Goal: Task Accomplishment & Management: Manage account settings

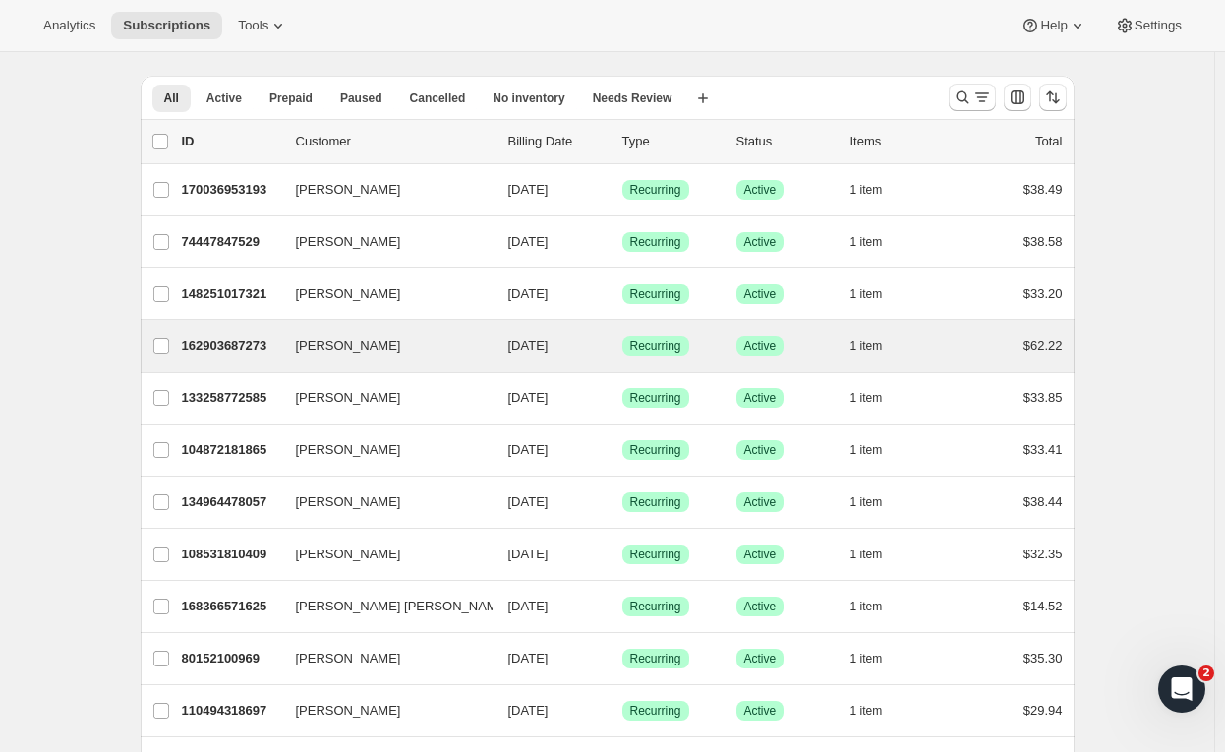
scroll to position [50, 0]
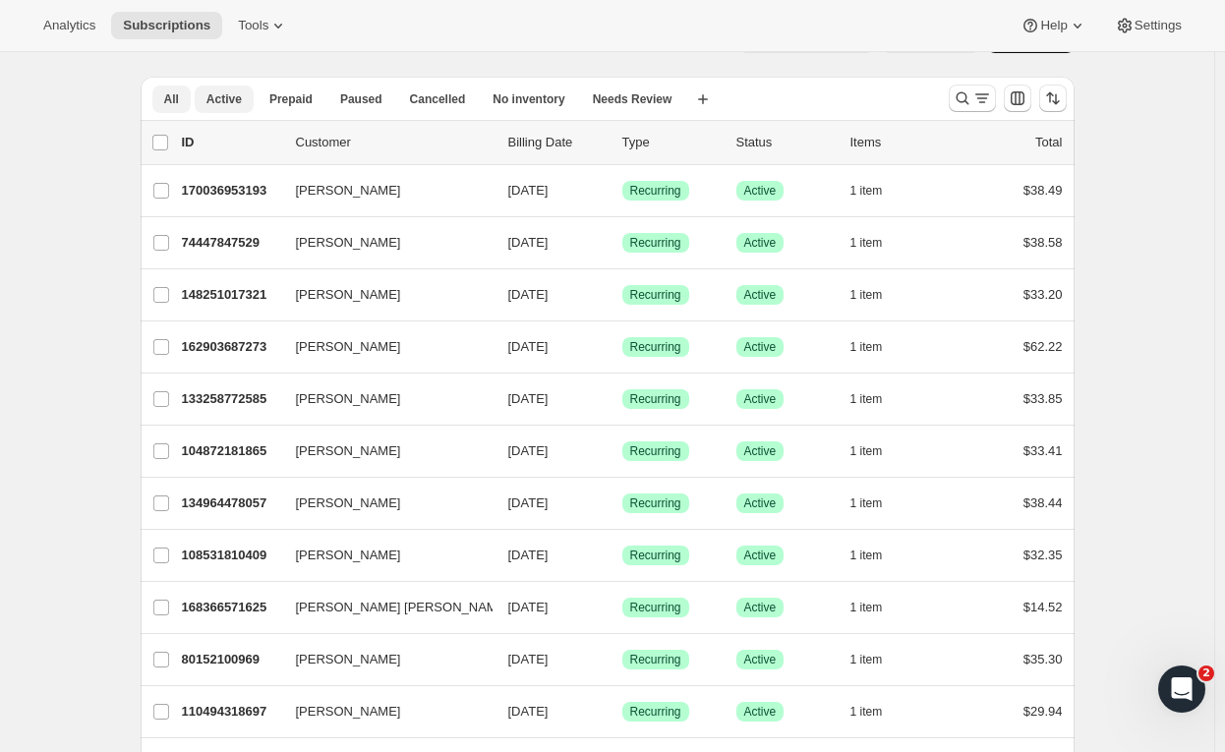
click at [222, 98] on span "Active" at bounding box center [223, 99] width 35 height 16
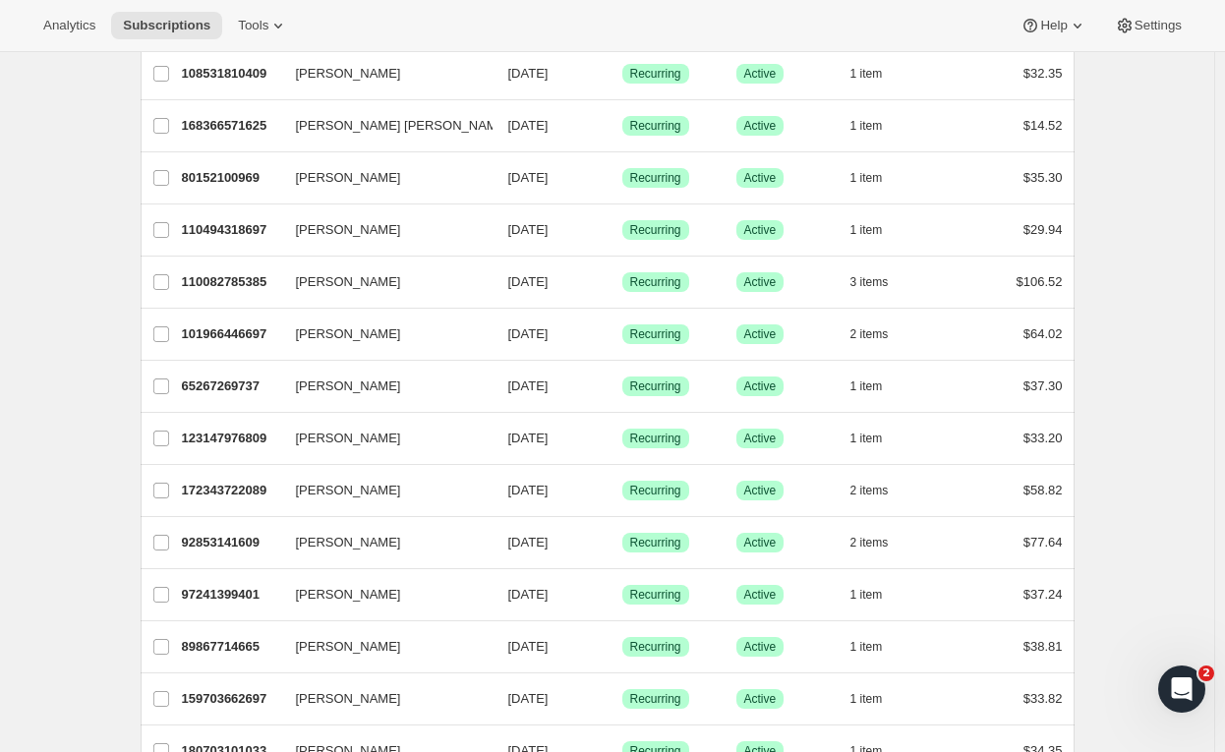
scroll to position [533, 0]
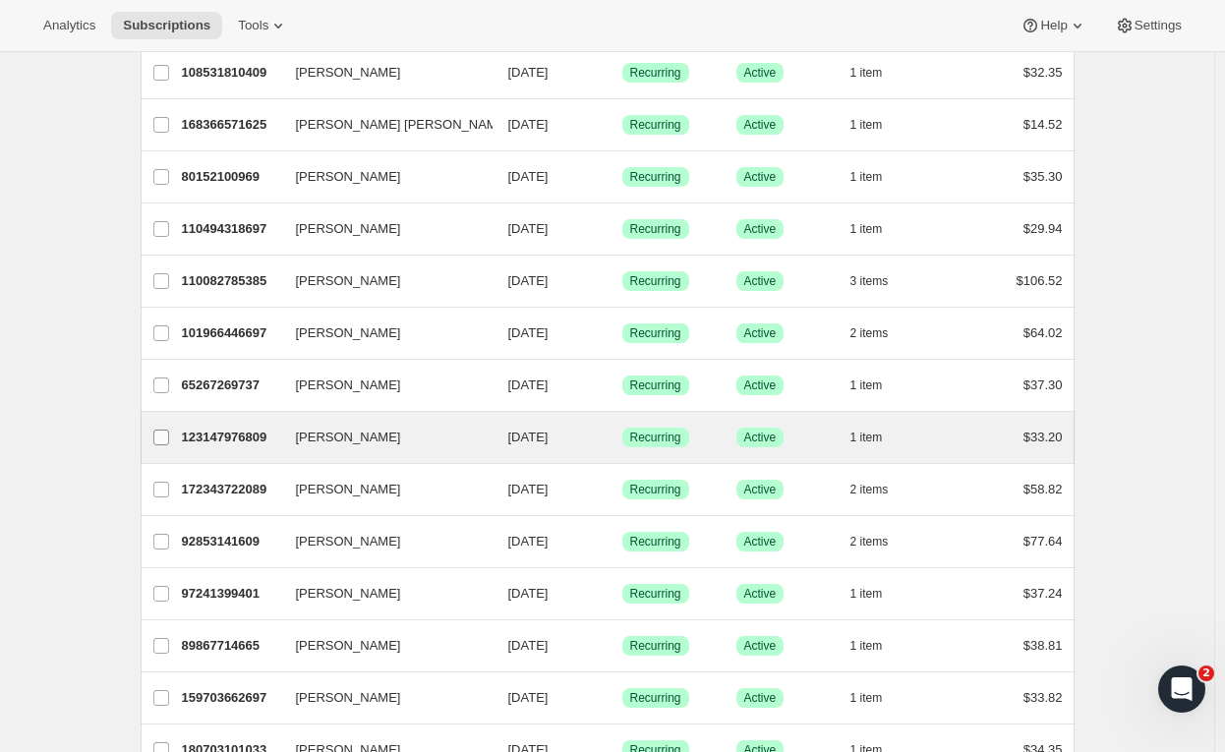
click at [169, 431] on input "[PERSON_NAME]" at bounding box center [161, 438] width 16 height 16
checkbox input "true"
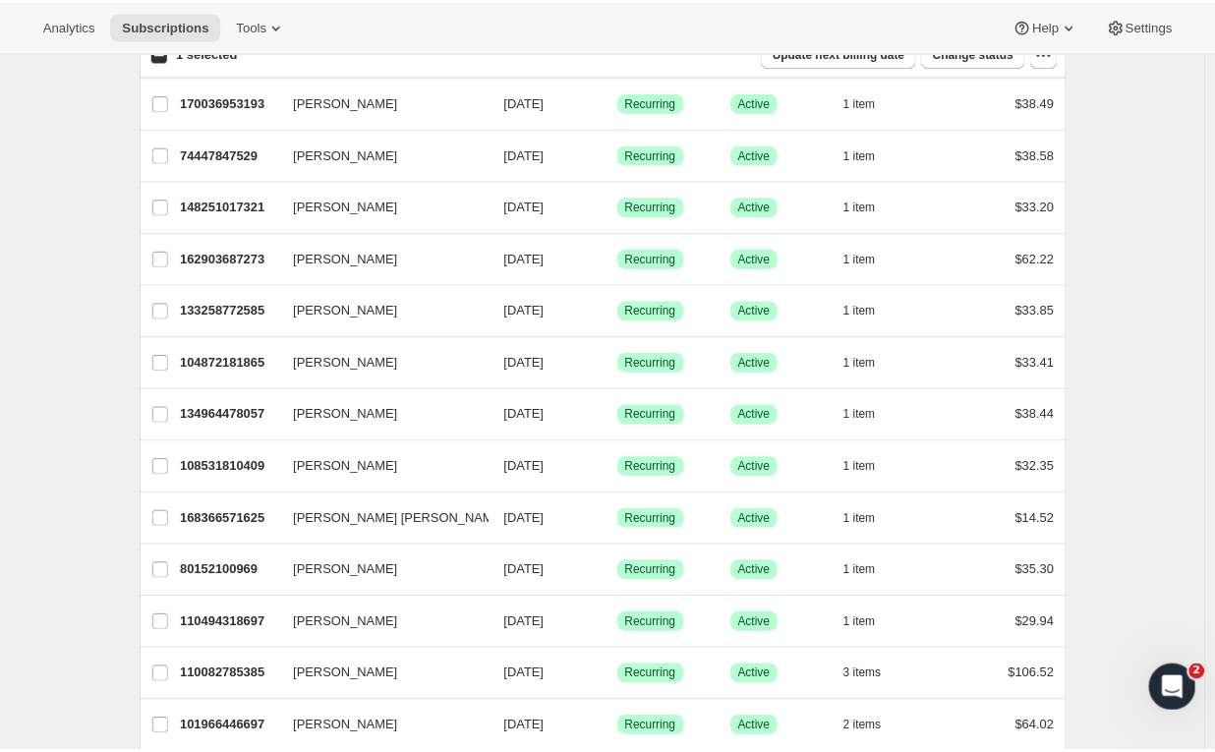
scroll to position [0, 0]
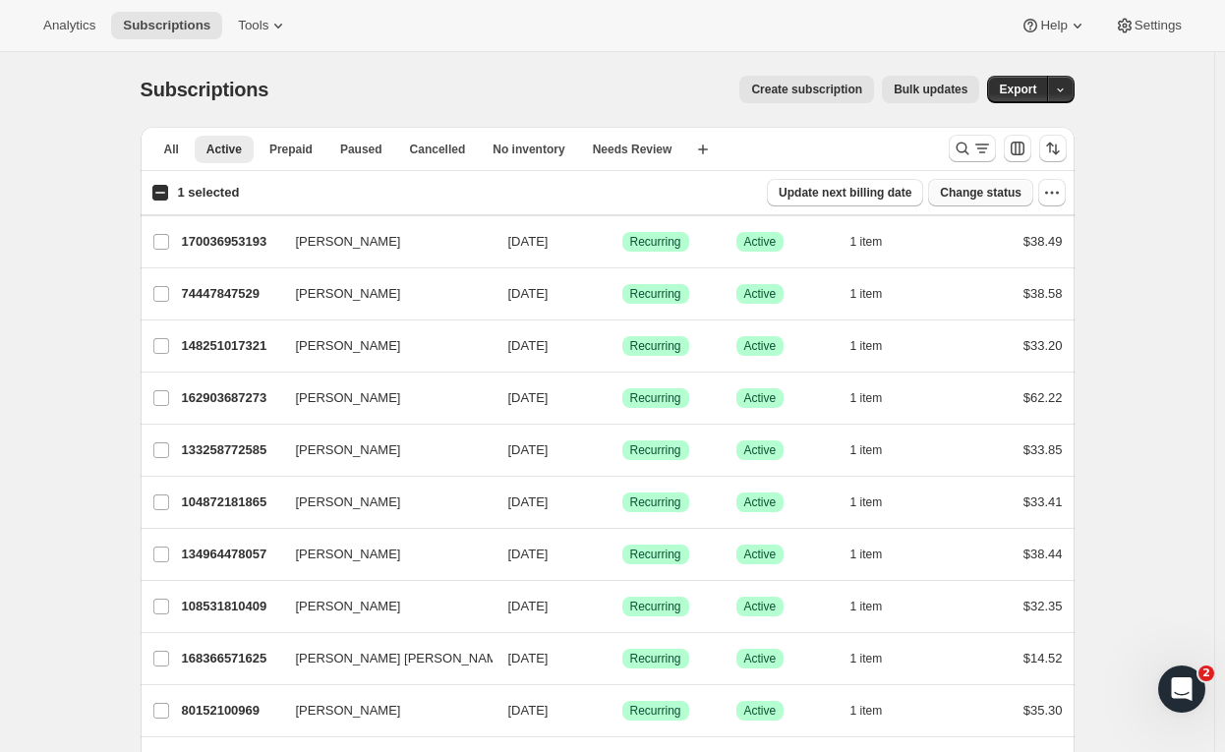
click at [991, 189] on span "Change status" at bounding box center [981, 193] width 82 height 16
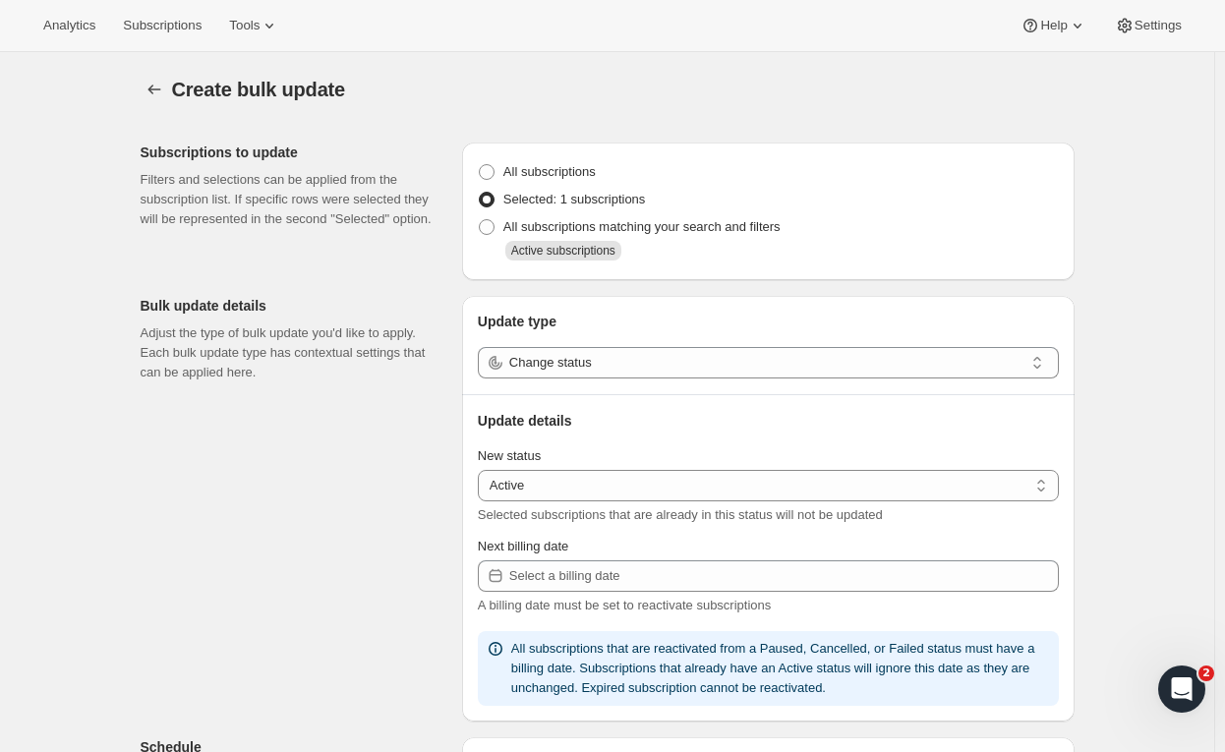
select select "16"
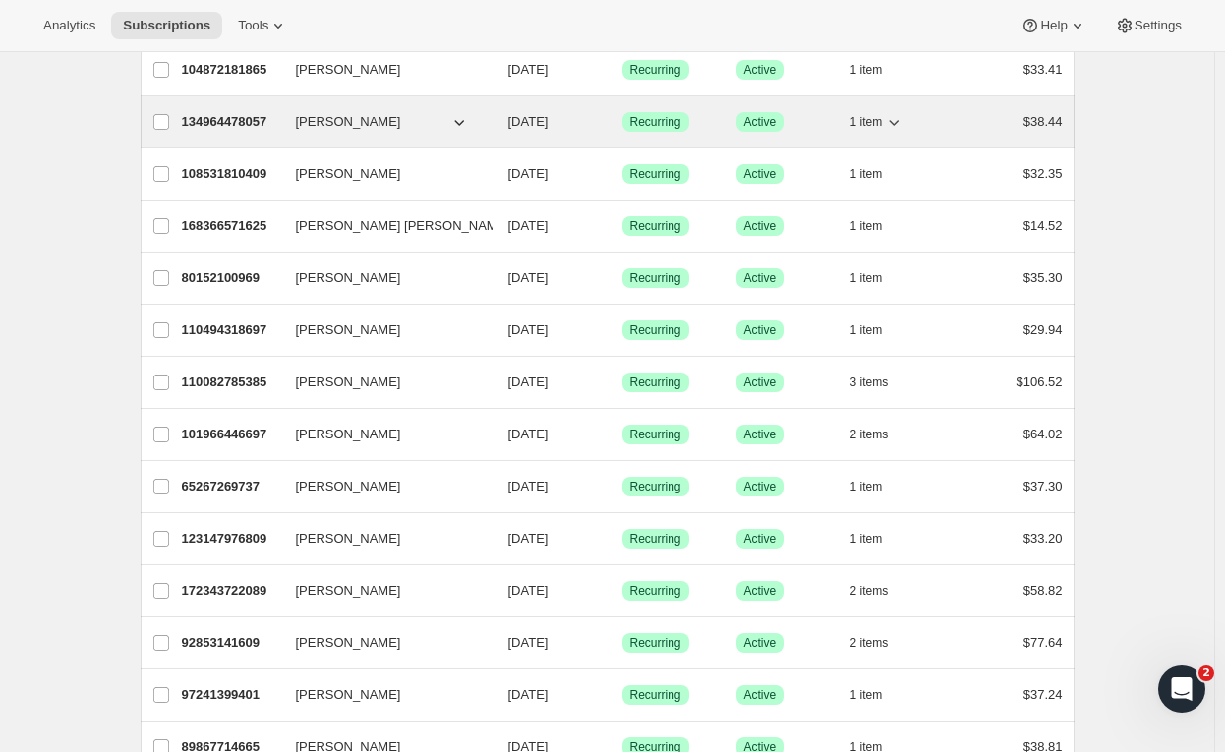
scroll to position [433, 0]
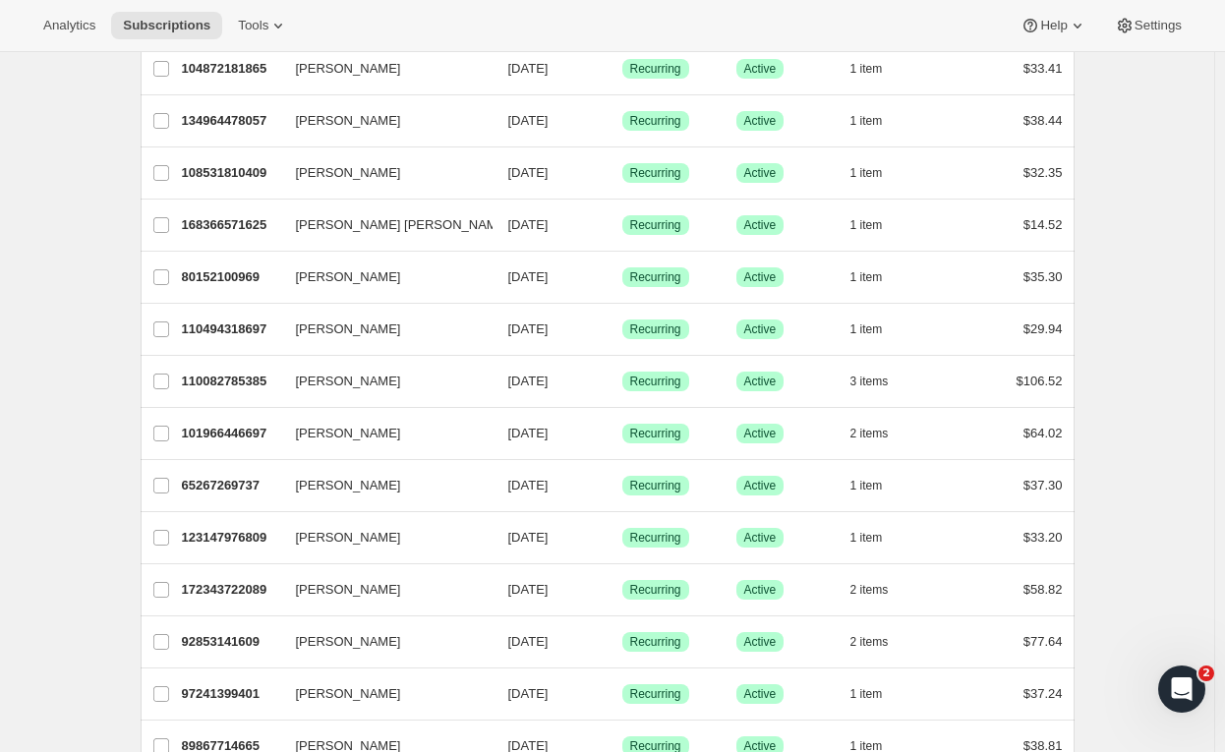
click at [92, 647] on div "Subscriptions. This page is ready Subscriptions Create subscription Bulk update…" at bounding box center [607, 355] width 1214 height 1471
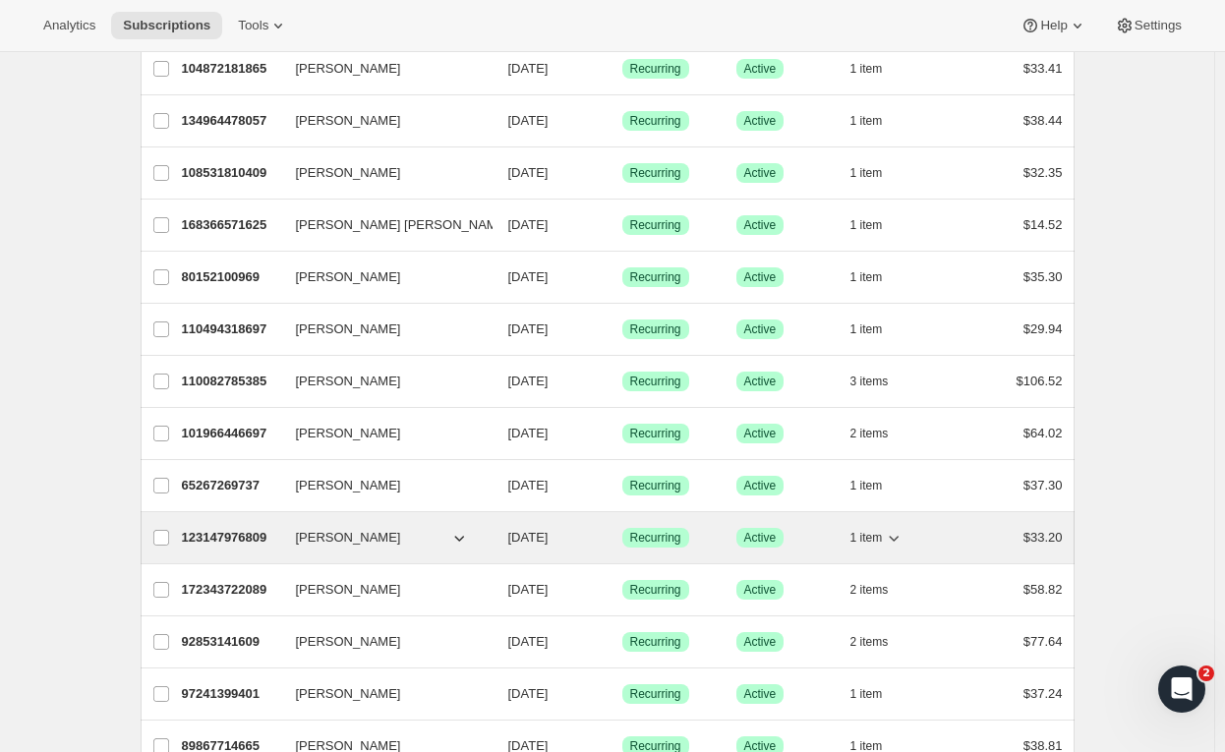
click at [248, 535] on p "123147976809" at bounding box center [231, 538] width 98 height 20
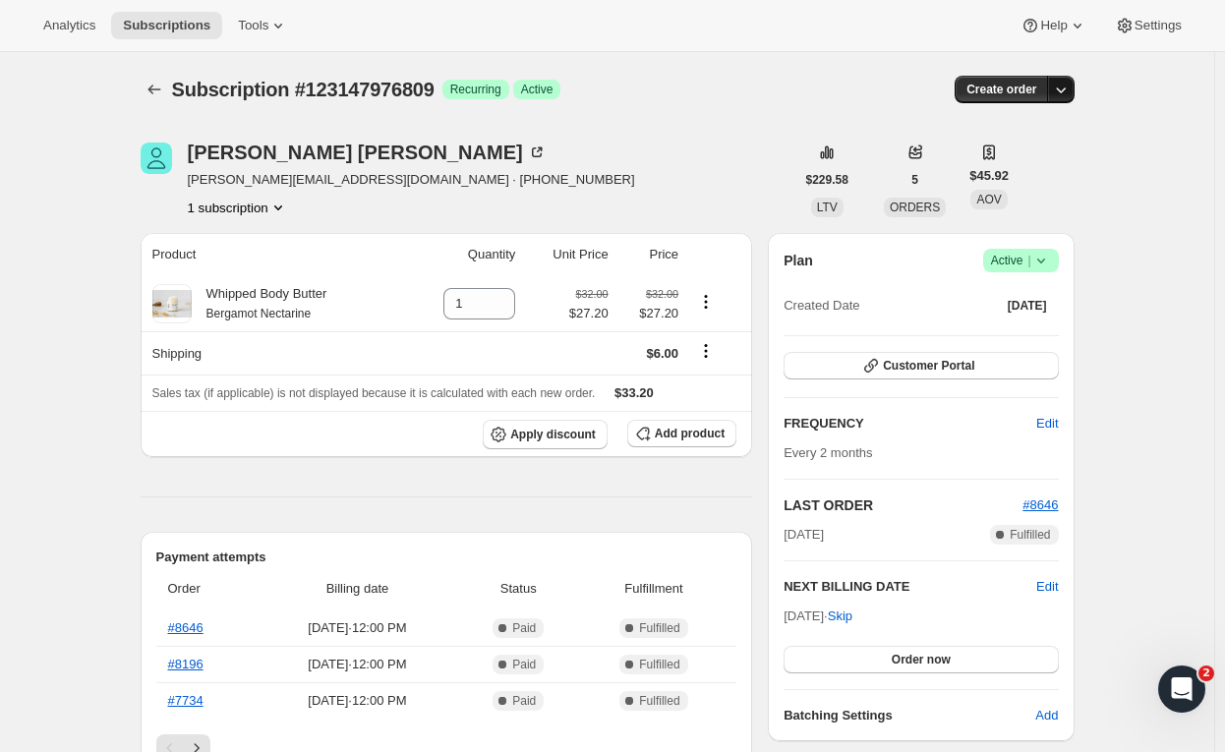
click at [1062, 82] on icon "button" at bounding box center [1061, 90] width 20 height 20
click at [662, 197] on div "Robin Miller robin.miller7@aol.com · +12069499177 1 subscription" at bounding box center [468, 180] width 654 height 75
click at [707, 294] on icon "Product actions" at bounding box center [706, 302] width 20 height 20
click at [280, 200] on icon "Product actions" at bounding box center [278, 208] width 20 height 20
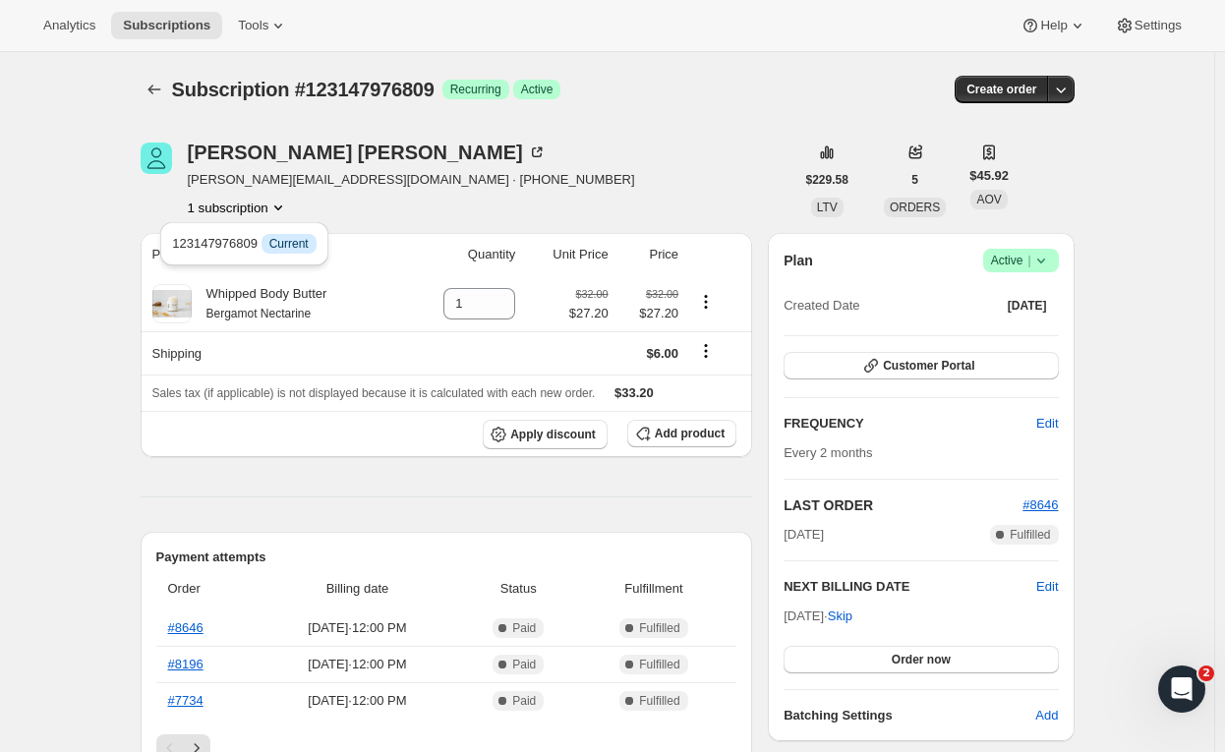
click at [708, 345] on icon "Shipping actions" at bounding box center [706, 345] width 3 height 3
click at [708, 302] on icon "Product actions" at bounding box center [706, 301] width 3 height 3
click at [562, 496] on hr at bounding box center [447, 496] width 612 height 1
click at [1069, 94] on icon "button" at bounding box center [1061, 90] width 20 height 20
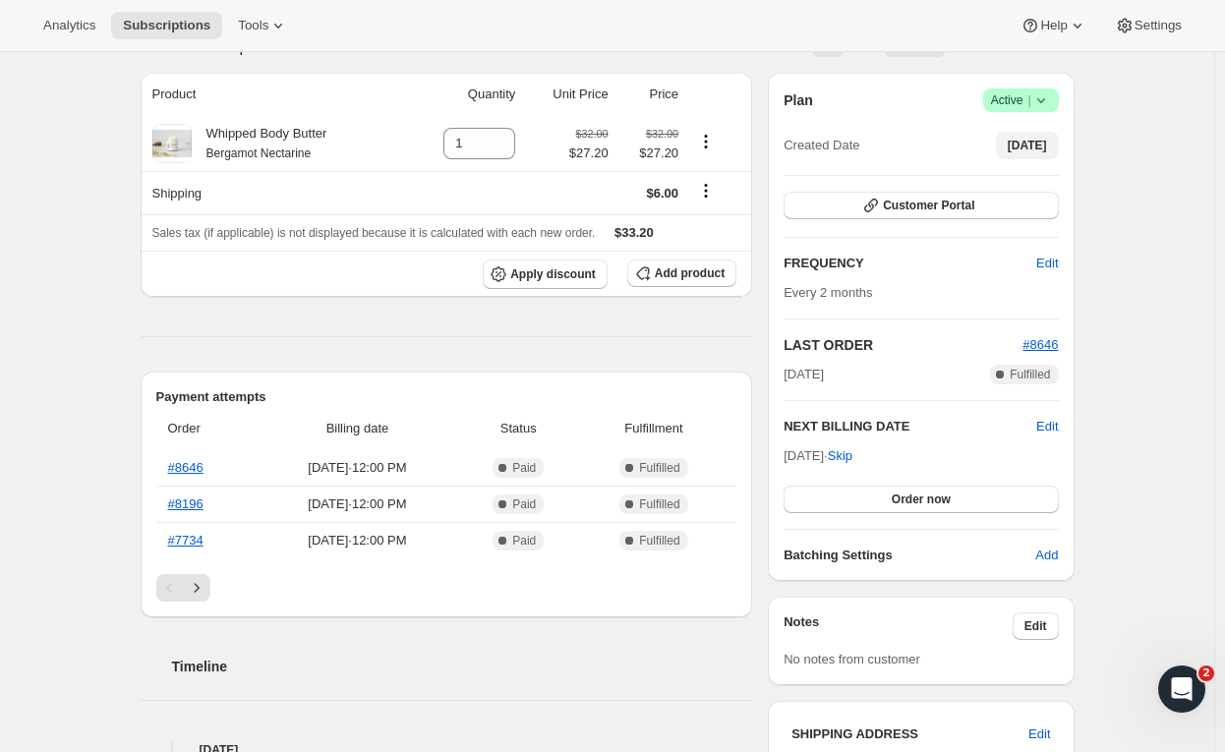
scroll to position [166, 0]
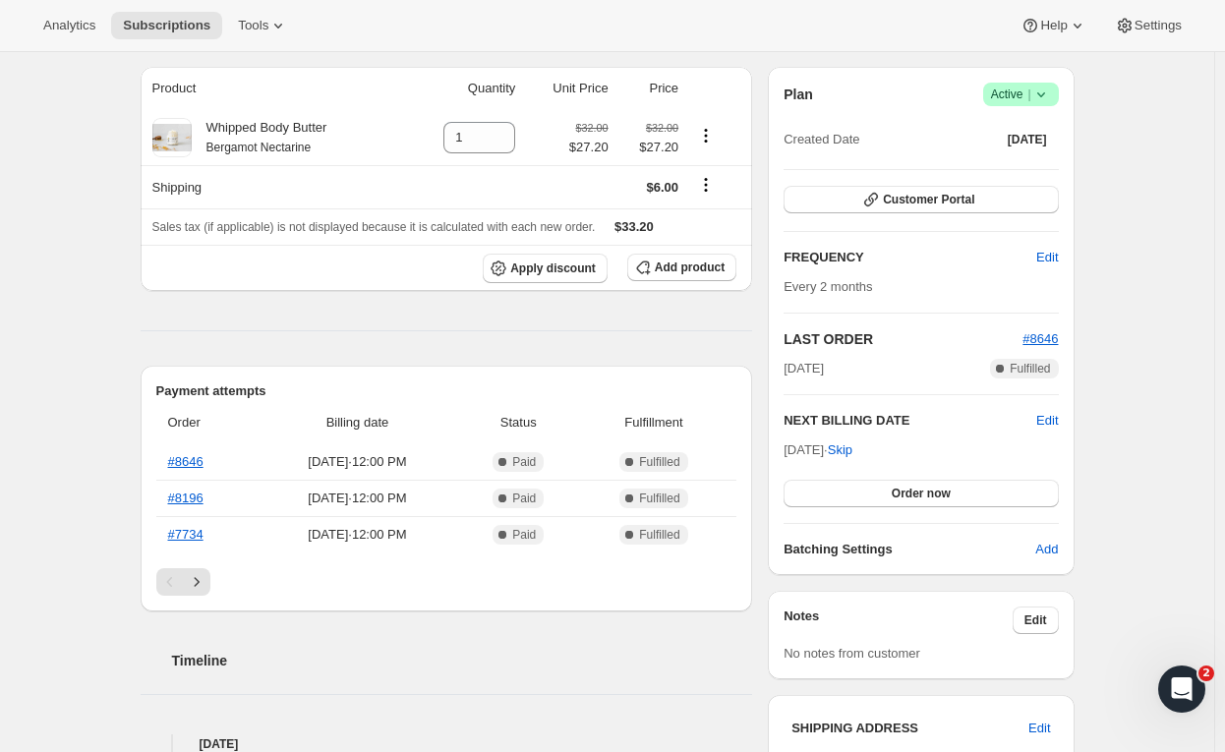
click at [1048, 98] on icon at bounding box center [1041, 95] width 20 height 20
click at [1043, 160] on span "Cancel subscription" at bounding box center [1026, 165] width 111 height 15
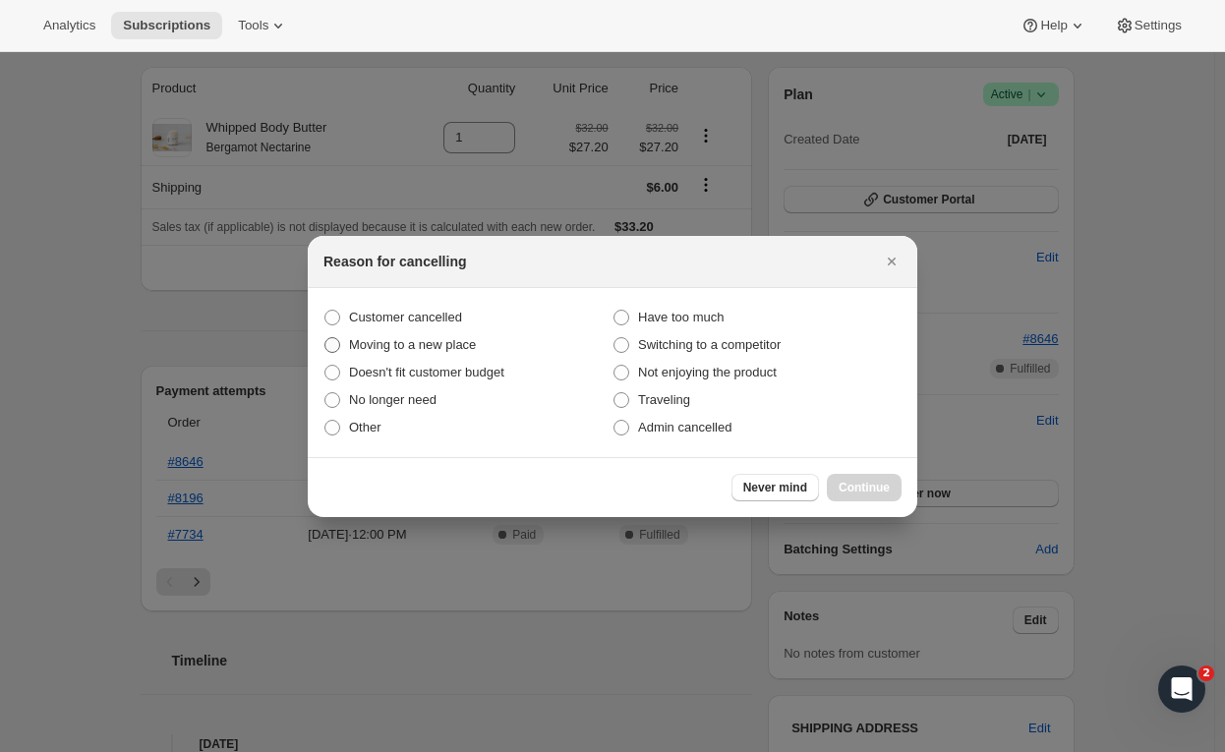
click at [442, 340] on span "Moving to a new place" at bounding box center [412, 344] width 127 height 15
click at [325, 338] on input "Moving to a new place" at bounding box center [324, 337] width 1 height 1
radio input "true"
click at [875, 488] on span "Continue" at bounding box center [864, 488] width 51 height 16
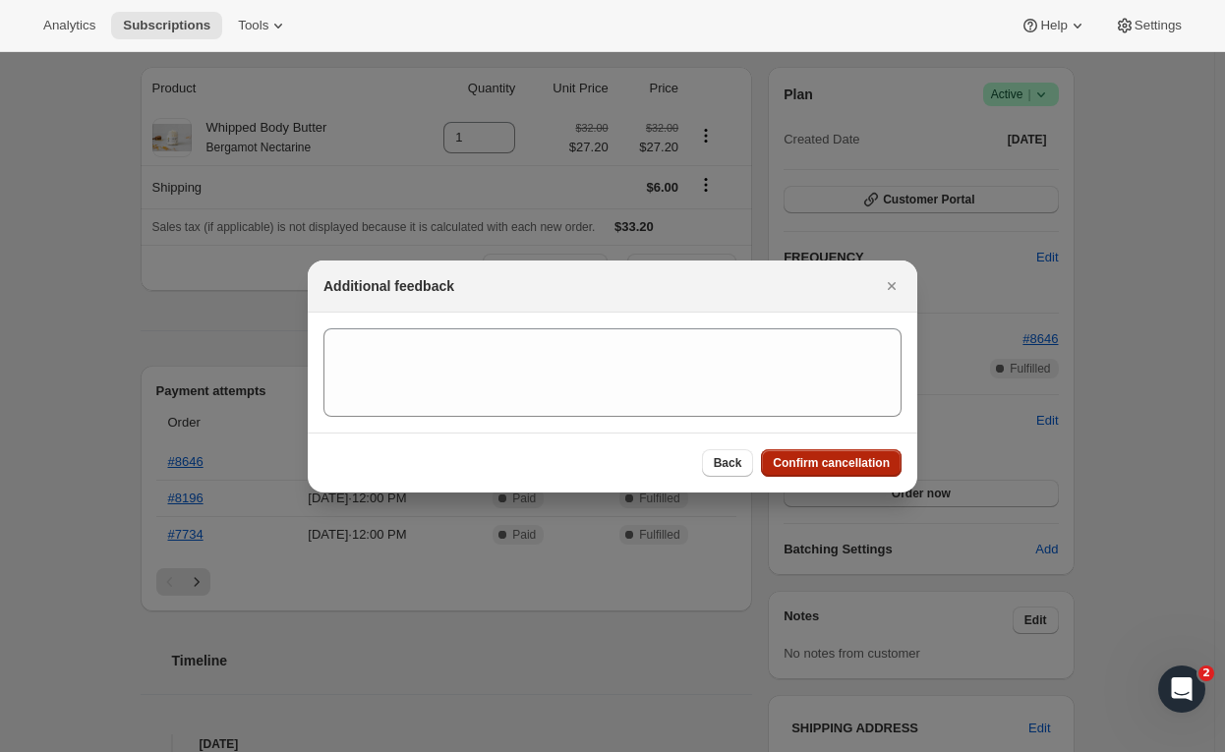
click at [845, 459] on span "Confirm cancellation" at bounding box center [831, 463] width 117 height 16
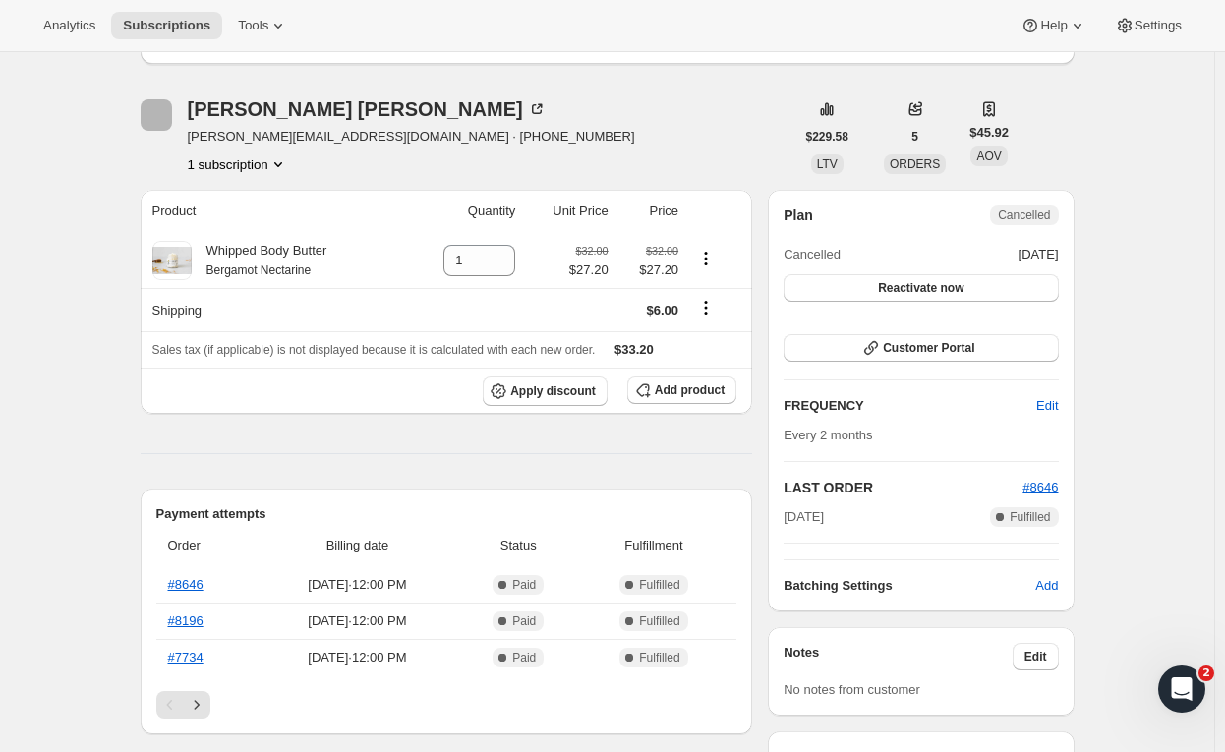
scroll to position [166, 0]
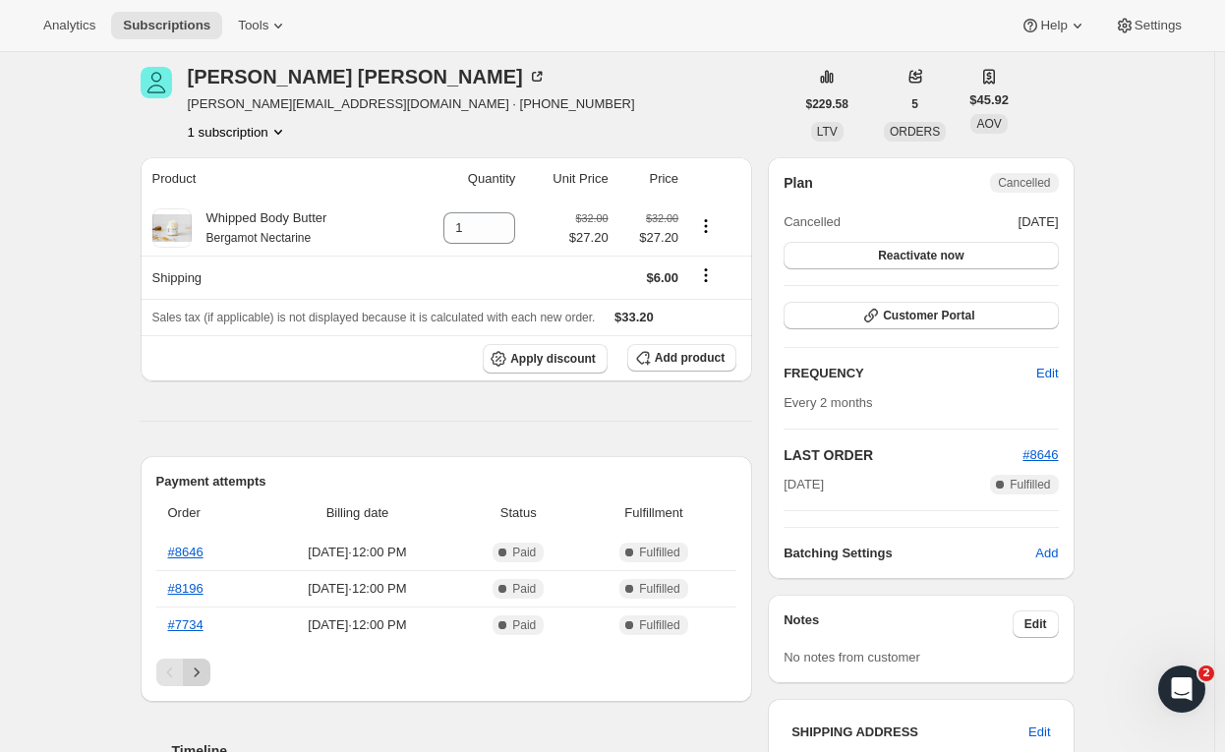
click at [201, 667] on icon "Next" at bounding box center [197, 673] width 20 height 20
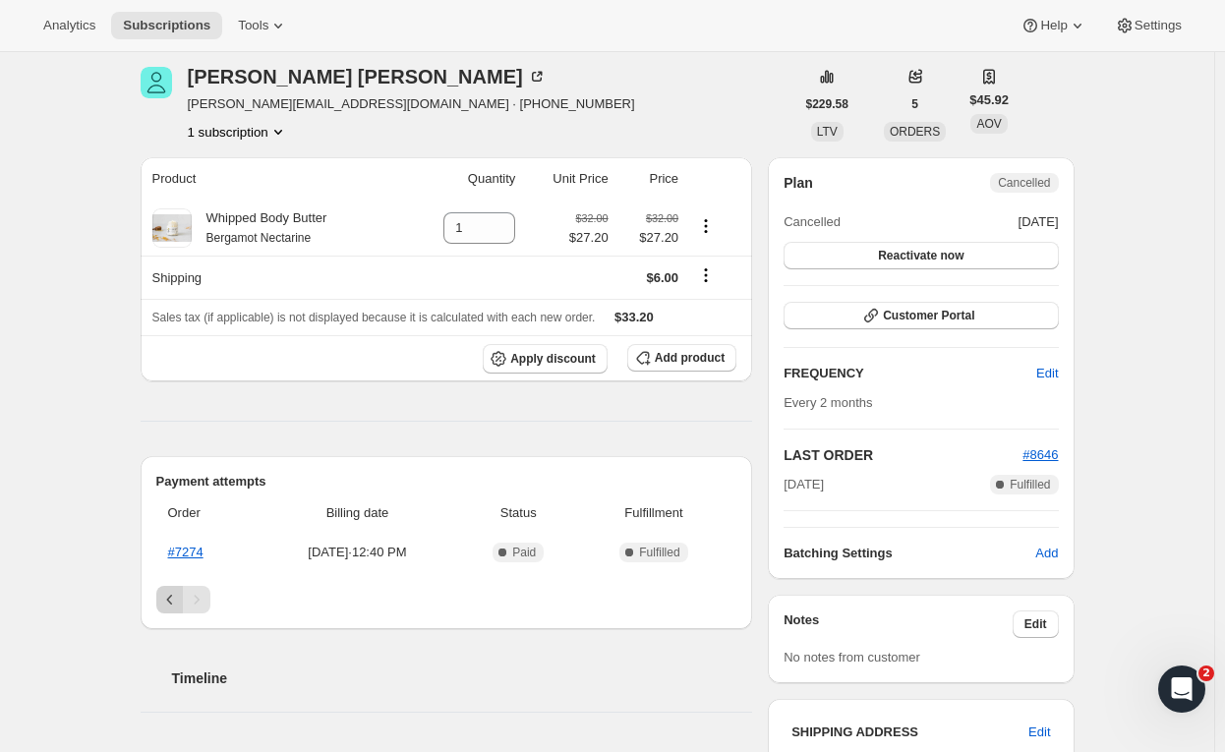
click at [175, 586] on button "Previous" at bounding box center [170, 600] width 28 height 28
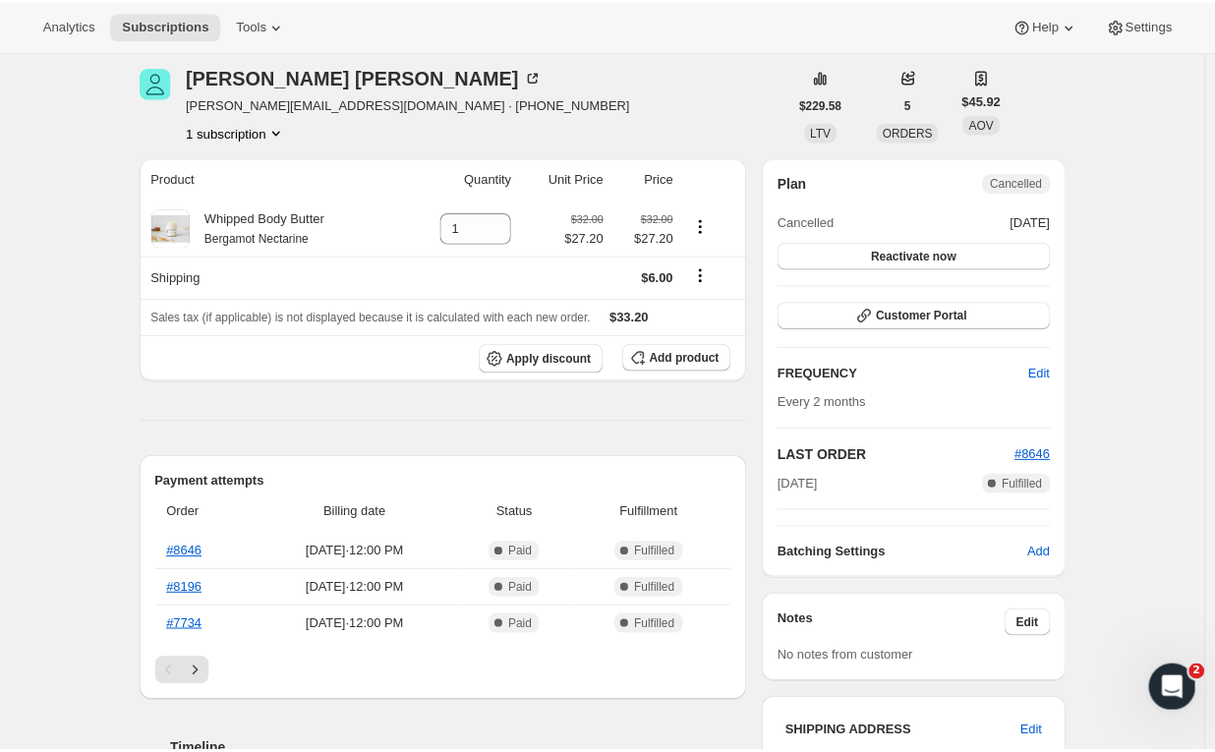
scroll to position [378, 0]
